Goal: Task Accomplishment & Management: Use online tool/utility

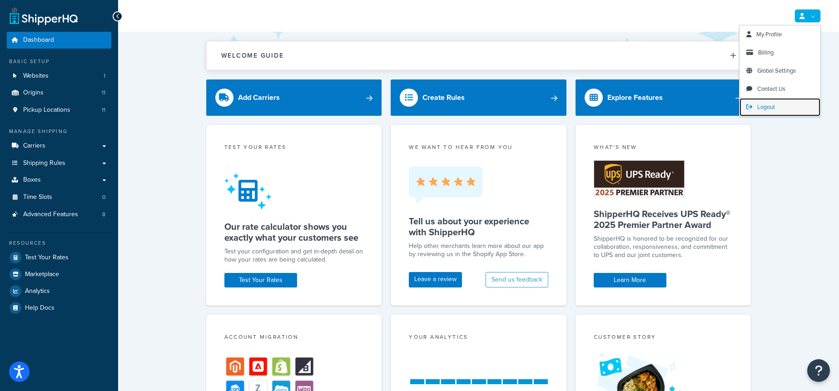
click at [771, 104] on span "Logout" at bounding box center [766, 107] width 18 height 9
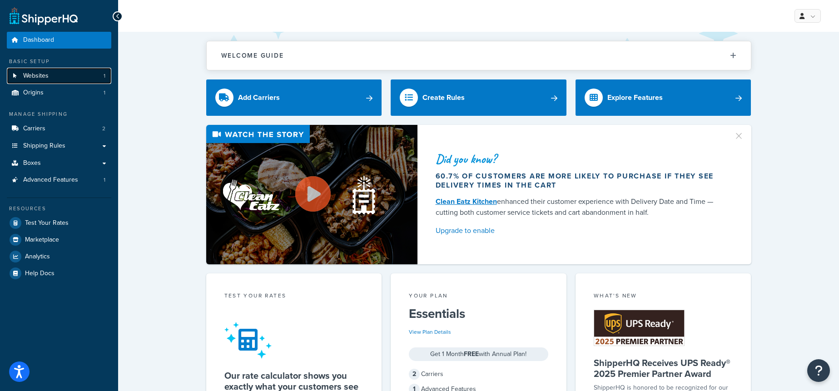
click at [49, 73] on link "Websites 1" at bounding box center [59, 76] width 104 height 17
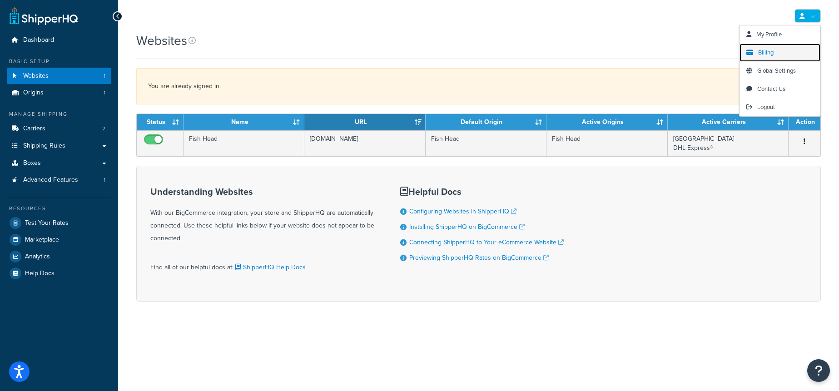
click at [774, 52] on link "Billing" at bounding box center [779, 53] width 81 height 18
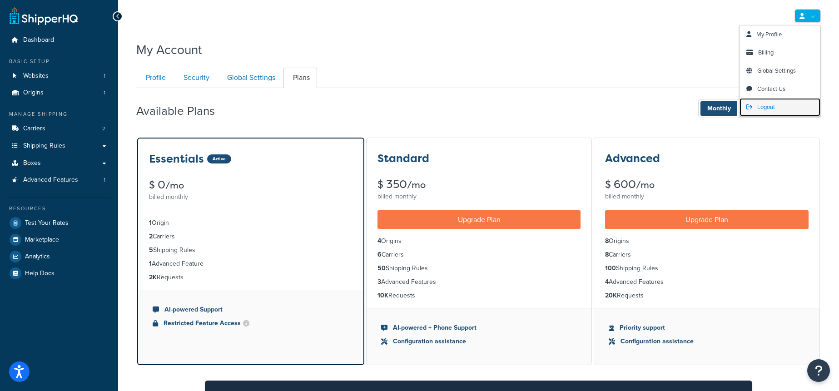
click at [771, 105] on span "Logout" at bounding box center [766, 107] width 18 height 9
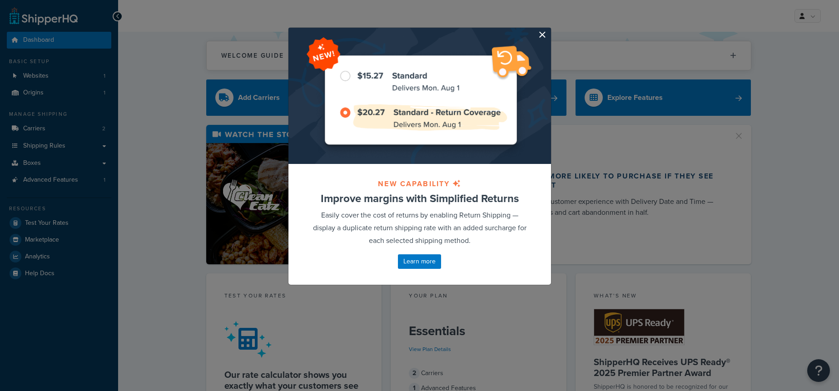
click at [549, 30] on button "button" at bounding box center [550, 29] width 2 height 2
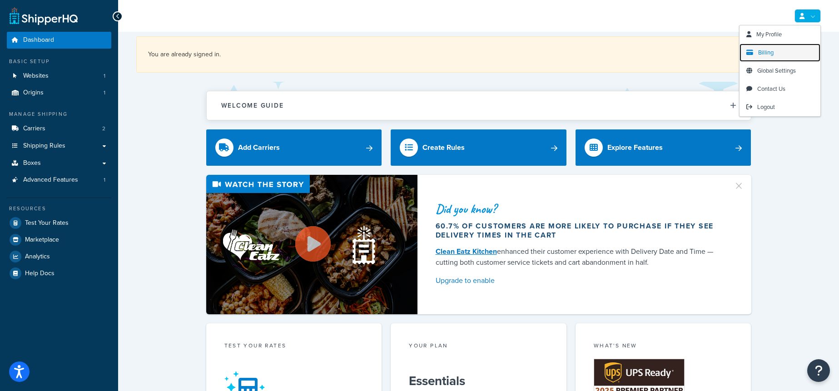
click at [769, 48] on span "Billing" at bounding box center [765, 52] width 15 height 9
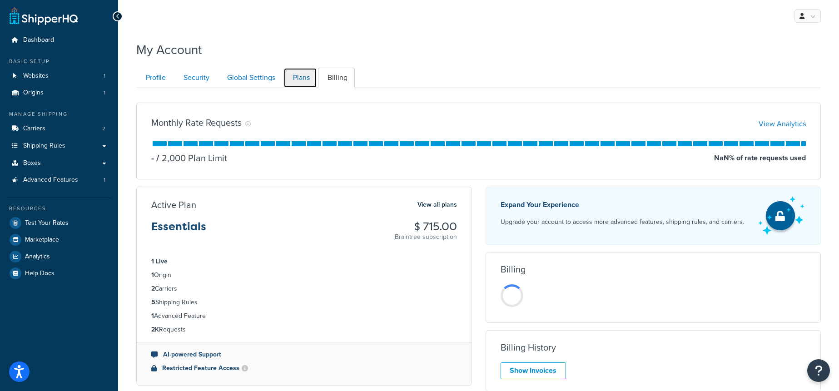
click at [304, 82] on link "Plans" at bounding box center [300, 78] width 34 height 20
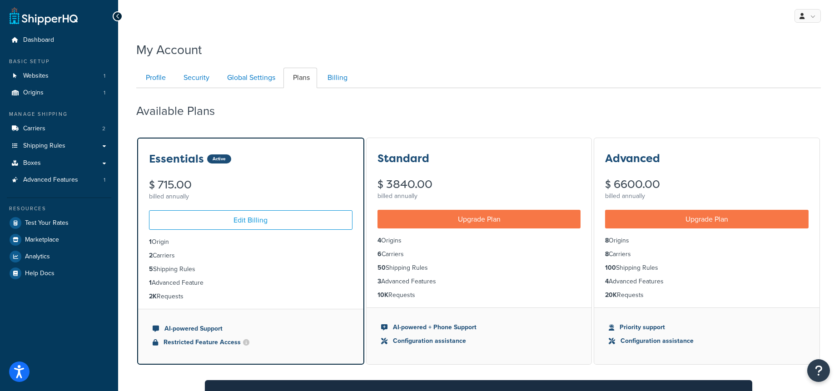
scroll to position [88, 0]
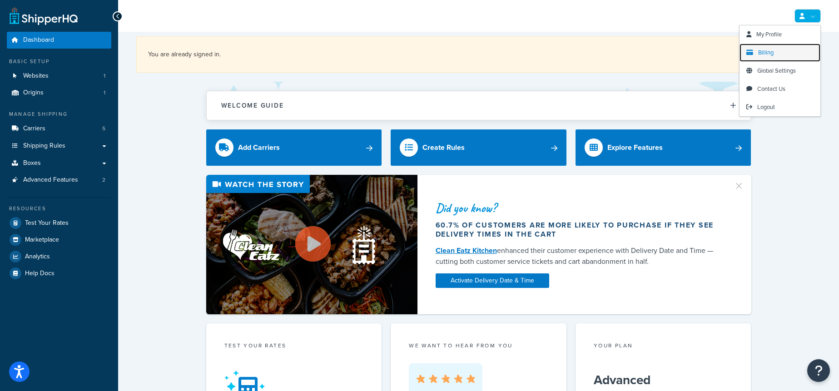
click at [774, 49] on link "Billing" at bounding box center [779, 53] width 81 height 18
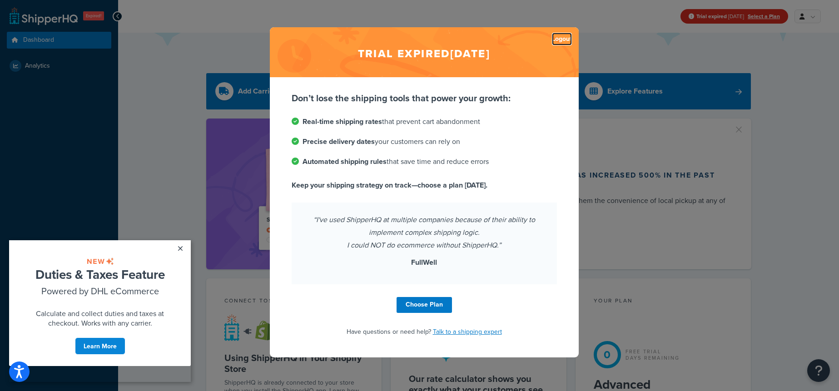
click at [564, 40] on link "Logout" at bounding box center [562, 39] width 20 height 13
click at [555, 35] on link "Logout" at bounding box center [562, 39] width 20 height 13
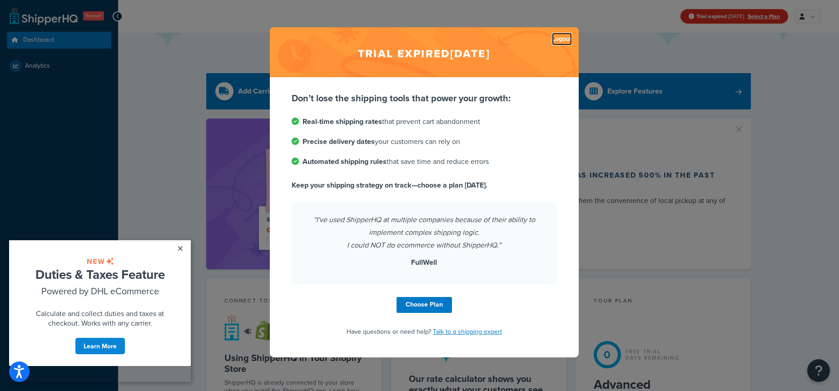
click at [555, 35] on link "Logout" at bounding box center [562, 39] width 20 height 13
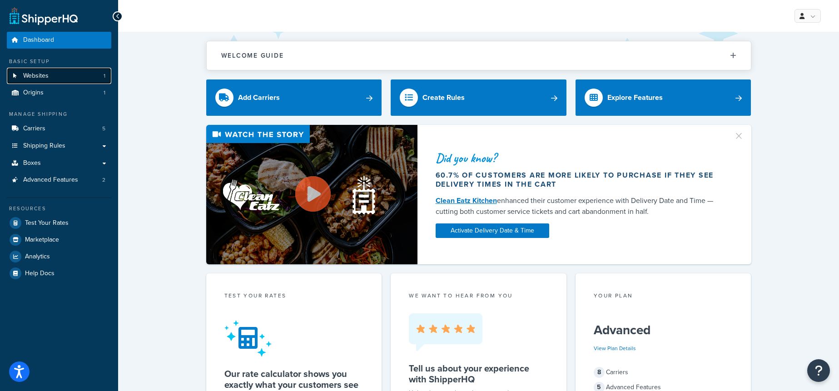
click at [45, 72] on span "Websites" at bounding box center [35, 76] width 25 height 8
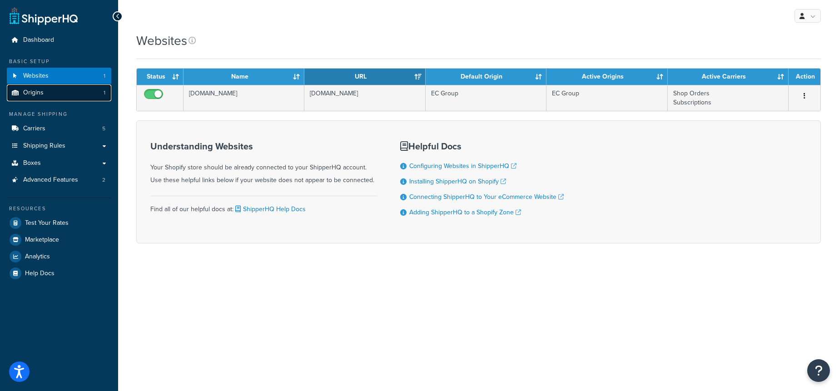
click at [75, 95] on link "Origins 1" at bounding box center [59, 92] width 104 height 17
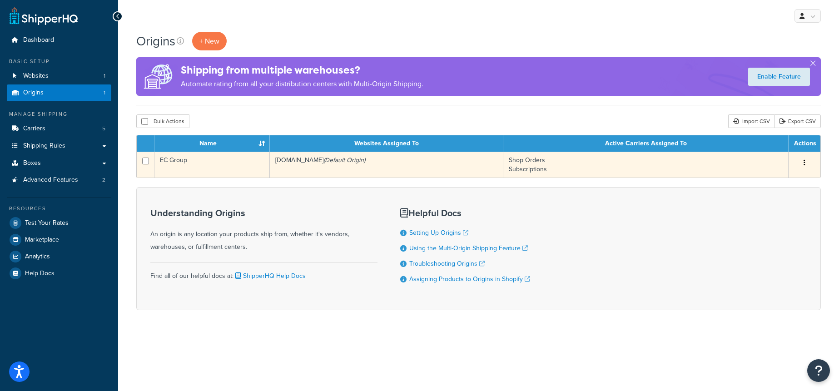
click at [322, 160] on td "[DOMAIN_NAME] (Default Origin)" at bounding box center [386, 165] width 233 height 26
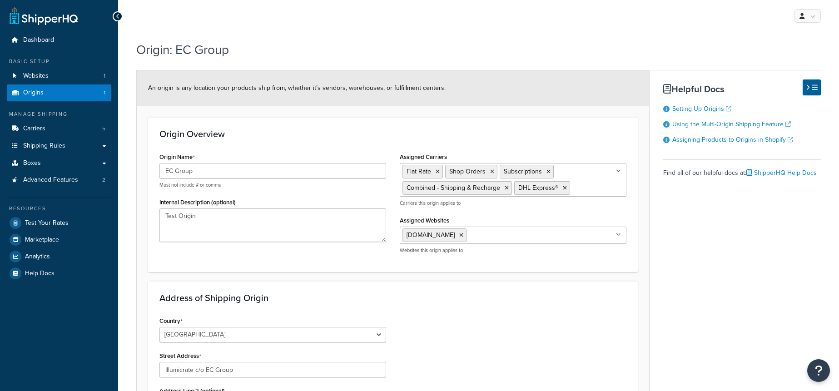
select select "1226"
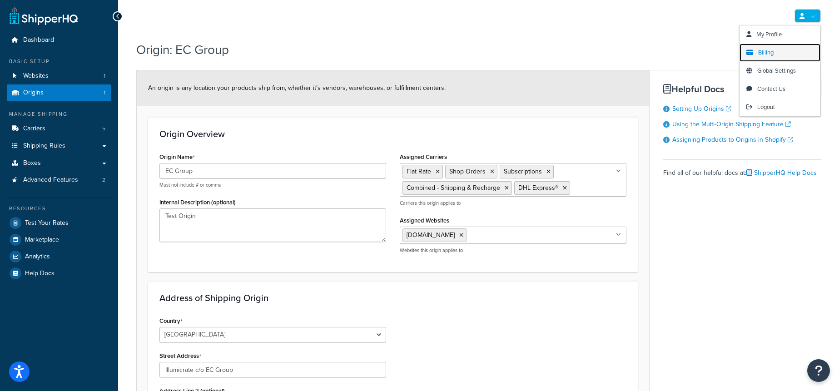
click at [776, 51] on link "Billing" at bounding box center [779, 53] width 81 height 18
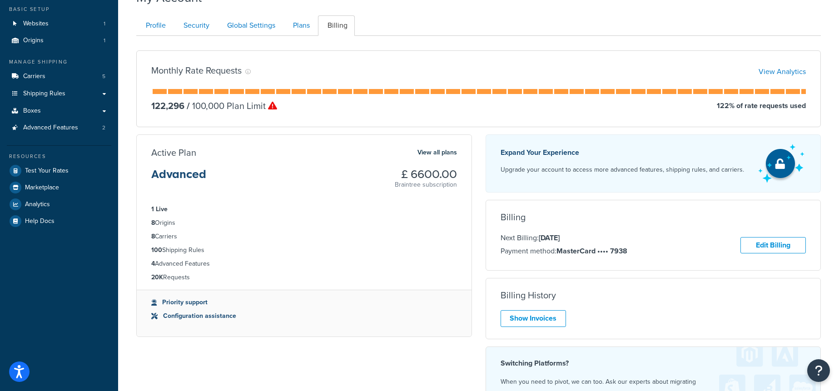
scroll to position [76, 0]
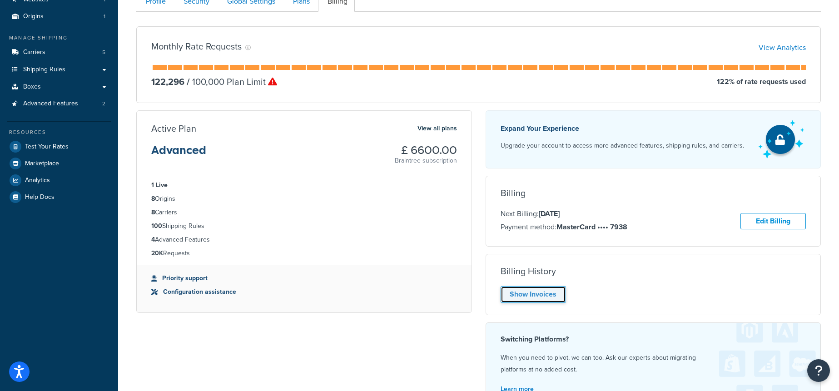
click at [527, 292] on link "Show Invoices" at bounding box center [532, 294] width 65 height 17
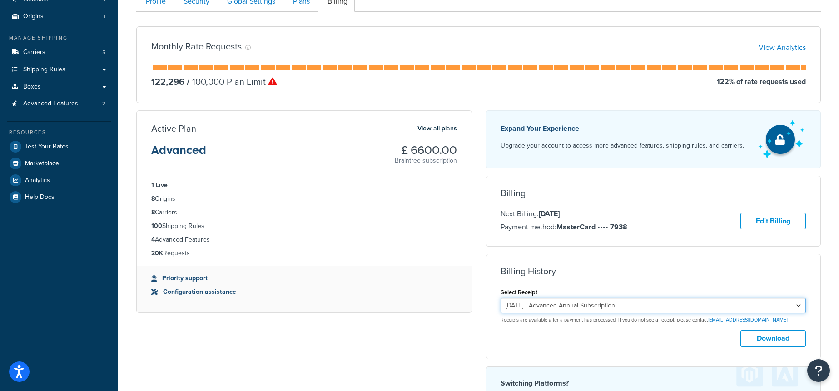
click at [633, 306] on select "May 1, 2025 - Advanced Annual Subscription March 1, 2025 - Advanced Annual Subs…" at bounding box center [653, 305] width 306 height 15
click at [500, 298] on select "May 1, 2025 - Advanced Annual Subscription March 1, 2025 - Advanced Annual Subs…" at bounding box center [653, 305] width 306 height 15
click at [779, 337] on button "Download" at bounding box center [772, 338] width 65 height 17
click at [598, 306] on select "May 1, 2025 - Advanced Annual Subscription March 1, 2025 - Advanced Annual Subs…" at bounding box center [653, 305] width 306 height 15
select select "aj73zvpd"
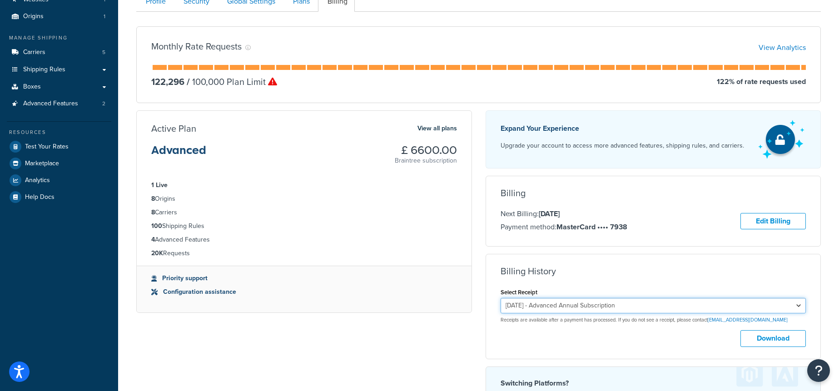
click at [500, 298] on select "May 1, 2025 - Advanced Annual Subscription March 1, 2025 - Advanced Annual Subs…" at bounding box center [653, 305] width 306 height 15
click at [769, 341] on button "Download" at bounding box center [772, 338] width 65 height 17
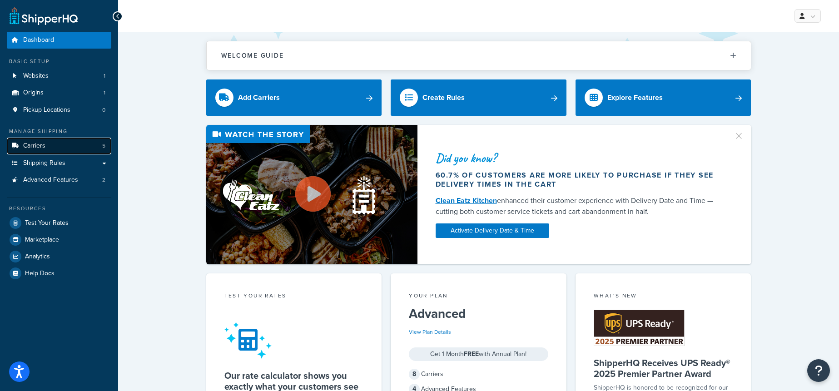
click at [59, 144] on link "Carriers 5" at bounding box center [59, 146] width 104 height 17
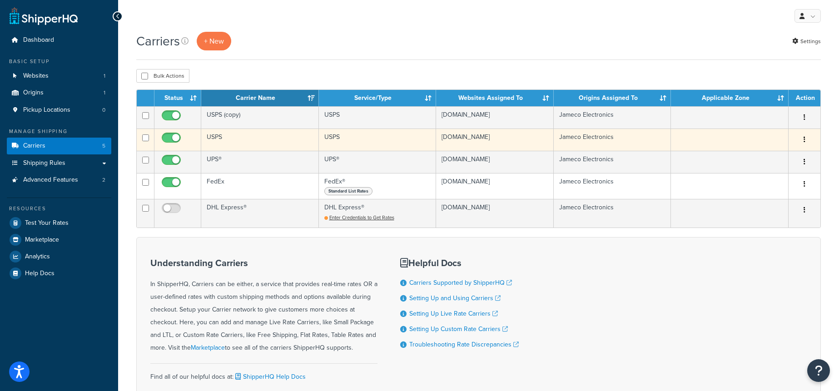
click at [251, 143] on td "USPS" at bounding box center [260, 140] width 118 height 22
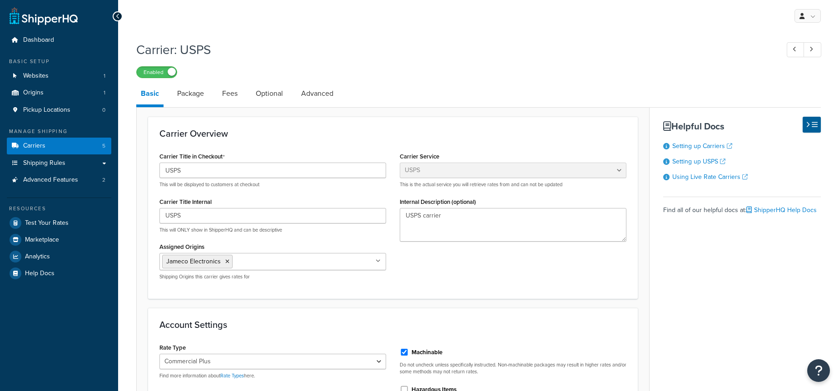
select select "usps"
select select "PLUS"
click at [44, 159] on span "Shipping Rules" at bounding box center [44, 163] width 42 height 8
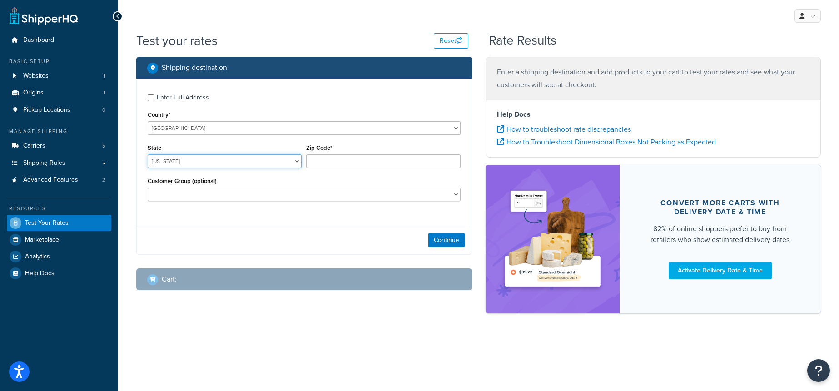
click at [226, 162] on select "[US_STATE] [US_STATE] [US_STATE] [US_STATE] [US_STATE] Armed Forces Americas Ar…" at bounding box center [225, 161] width 154 height 14
select select "[GEOGRAPHIC_DATA]"
click at [148, 154] on select "[US_STATE] [US_STATE] [US_STATE] [US_STATE] [US_STATE] Armed Forces Americas Ar…" at bounding box center [225, 161] width 154 height 14
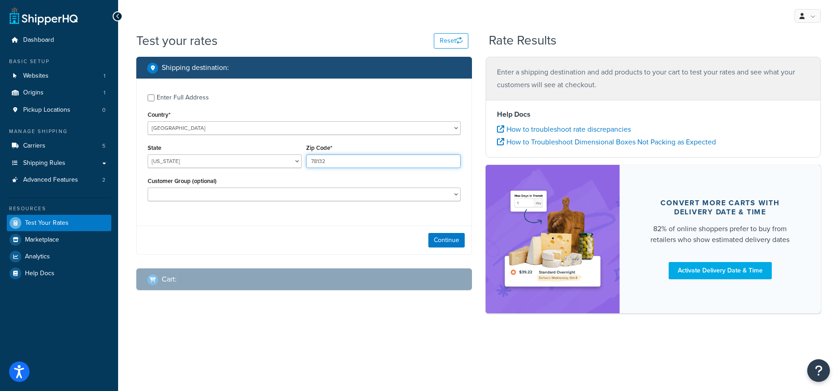
type input "78132"
drag, startPoint x: 247, startPoint y: 235, endPoint x: 424, endPoint y: 230, distance: 176.3
click at [249, 234] on div "Continue" at bounding box center [304, 240] width 335 height 29
click at [442, 243] on button "Continue" at bounding box center [446, 240] width 36 height 15
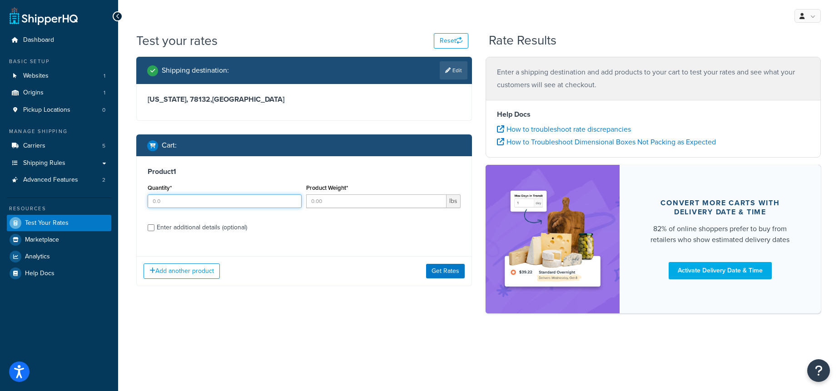
click at [197, 201] on input "Quantity*" at bounding box center [225, 201] width 154 height 14
type input "1"
click at [333, 197] on input "Product Weight*" at bounding box center [376, 201] width 140 height 14
type input "1"
click at [438, 266] on button "Get Rates" at bounding box center [445, 271] width 39 height 15
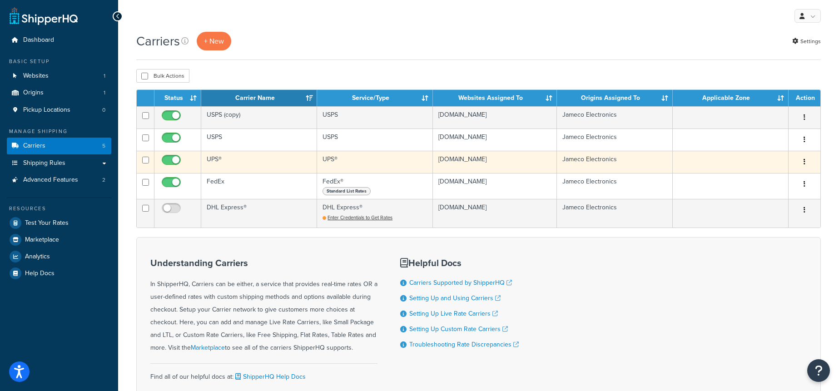
drag, startPoint x: 232, startPoint y: 145, endPoint x: 278, endPoint y: 170, distance: 53.2
click at [231, 145] on td "USPS" at bounding box center [259, 140] width 116 height 22
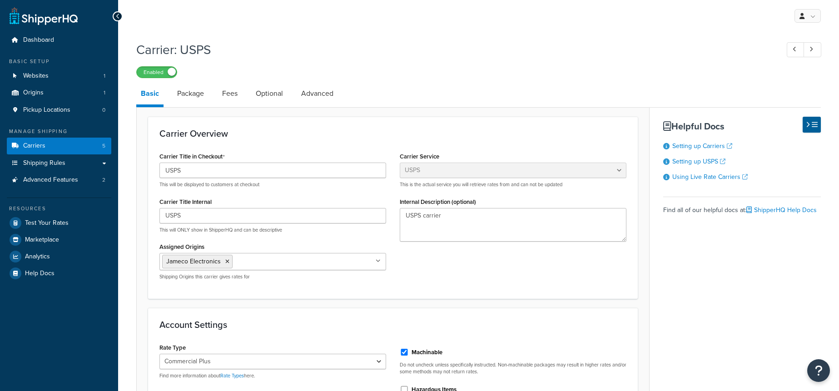
select select "usps"
select select "PLUS"
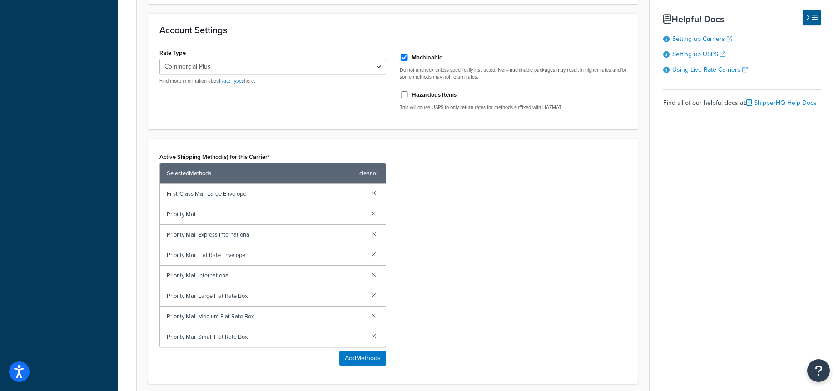
scroll to position [427, 0]
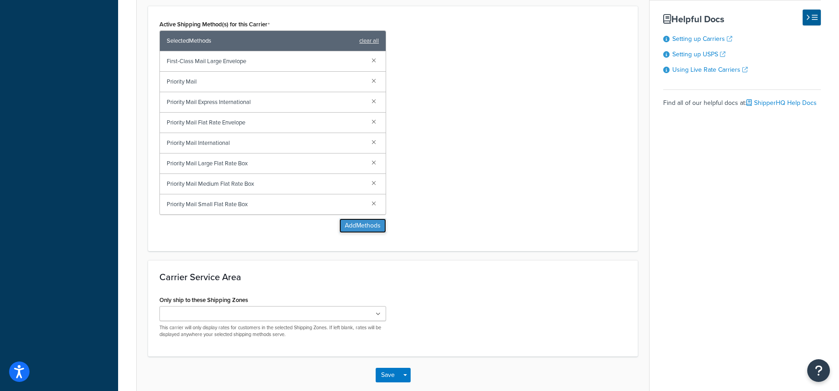
click at [368, 223] on button "Add Methods" at bounding box center [362, 225] width 47 height 15
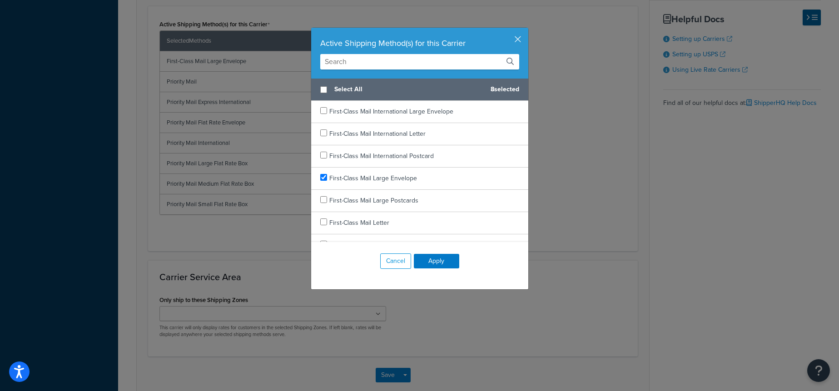
click at [360, 64] on input "text" at bounding box center [419, 61] width 199 height 15
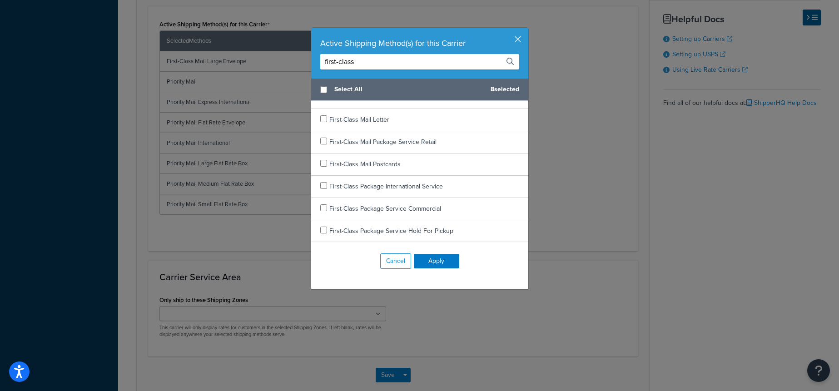
scroll to position [0, 0]
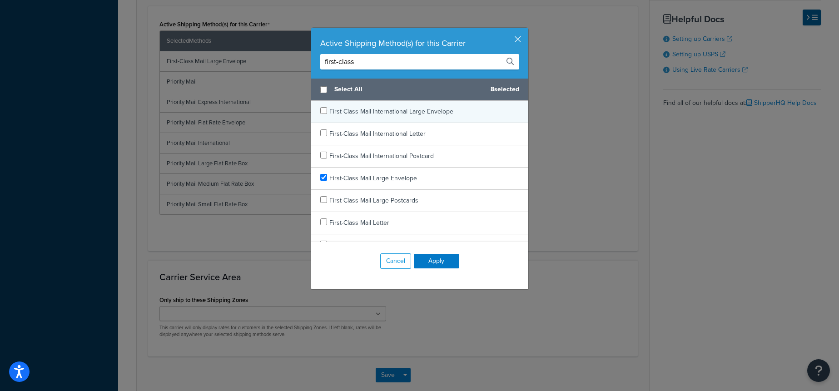
type input "first-class"
